Goal: Information Seeking & Learning: Compare options

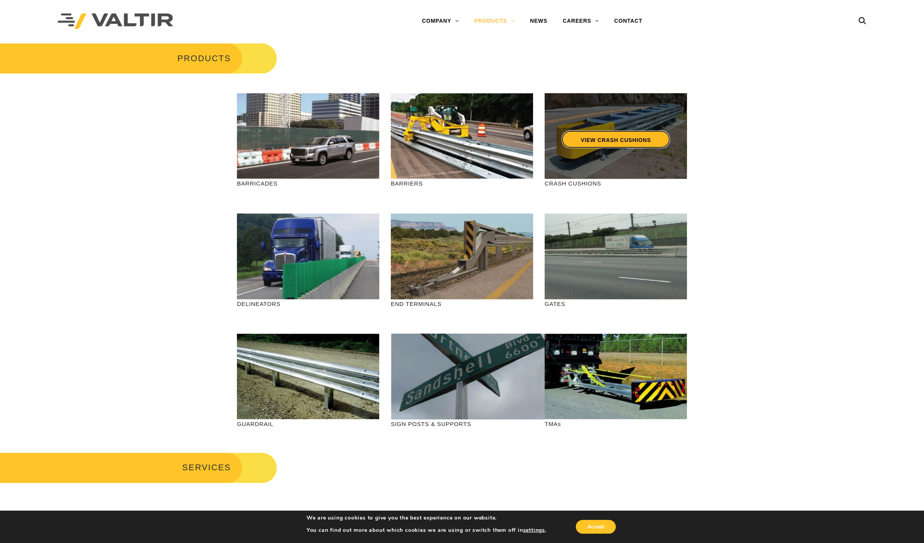
click at [601, 139] on link "VIEW CRASH CUSHIONS" at bounding box center [616, 139] width 109 height 18
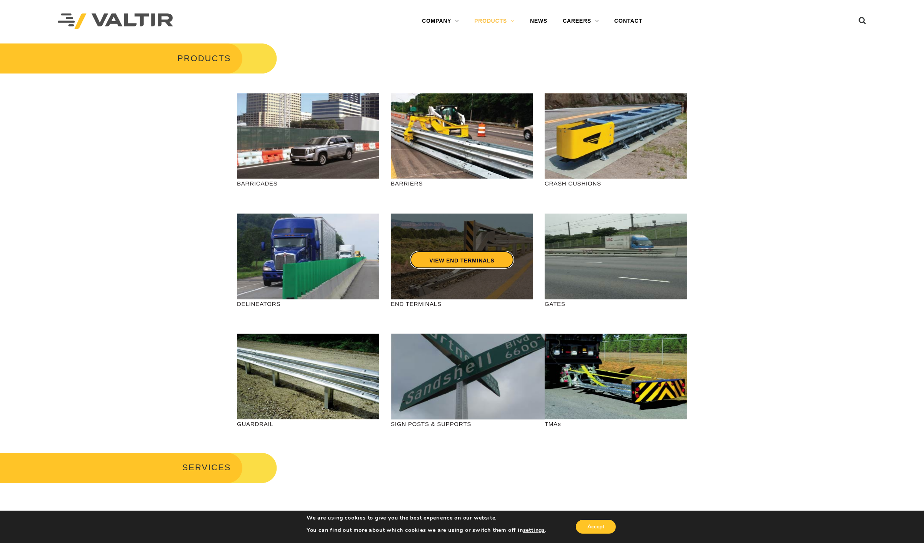
click at [463, 258] on link "VIEW END TERMINALS" at bounding box center [462, 260] width 104 height 18
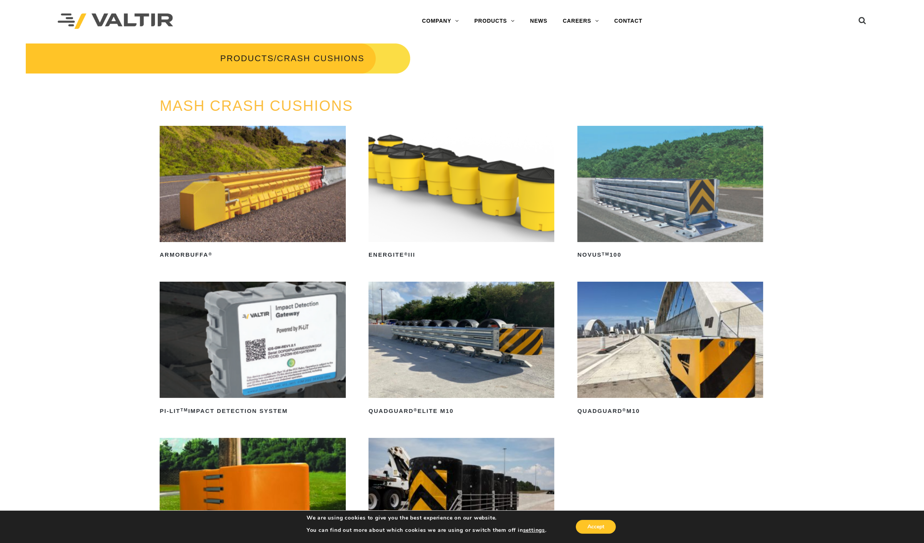
click at [236, 204] on img at bounding box center [253, 184] width 186 height 116
